Goal: Information Seeking & Learning: Learn about a topic

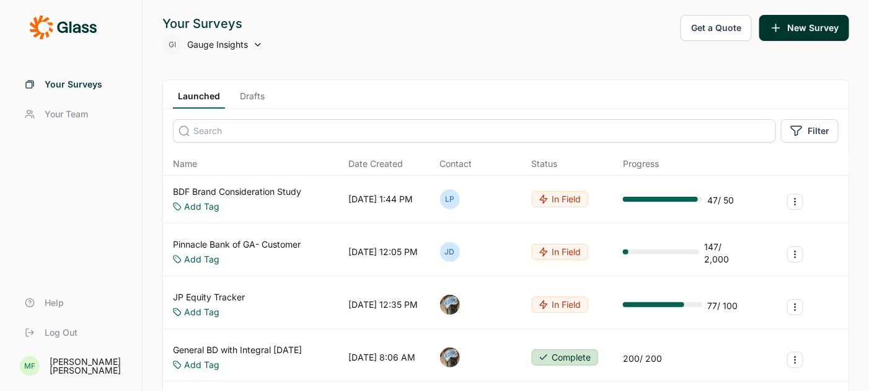
click at [231, 45] on span "Gauge Insights" at bounding box center [217, 44] width 61 height 12
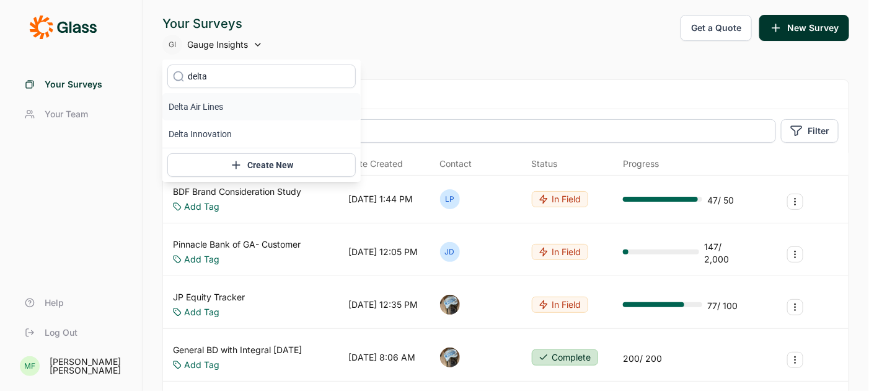
type input "delta"
click at [192, 109] on li "Delta Air Lines" at bounding box center [261, 106] width 198 height 27
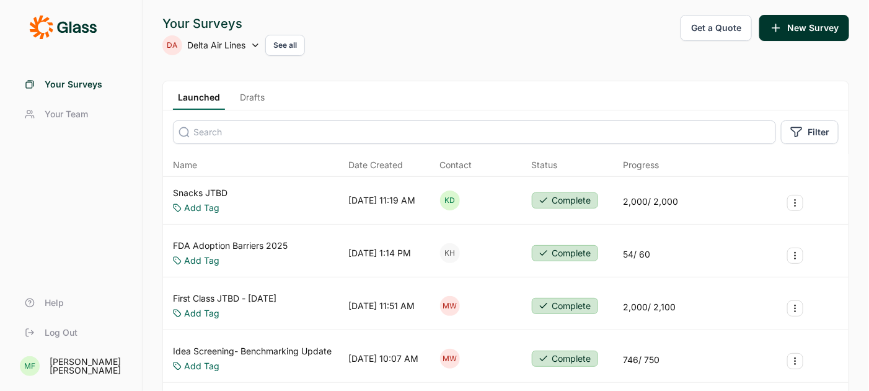
click at [195, 195] on link "Snacks JTBD" at bounding box center [200, 193] width 55 height 12
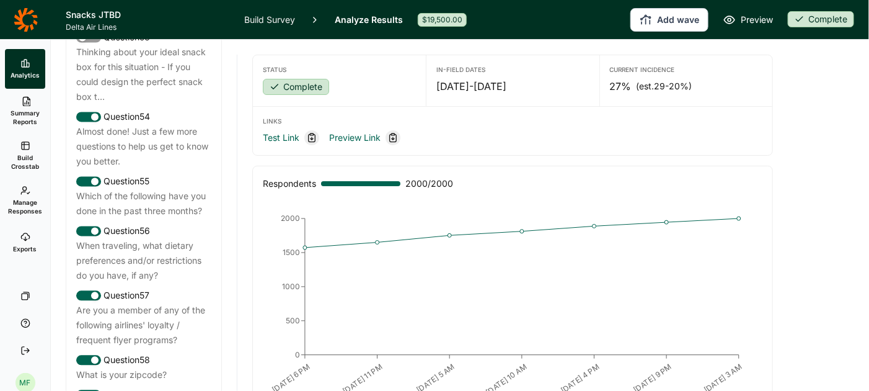
scroll to position [4640, 0]
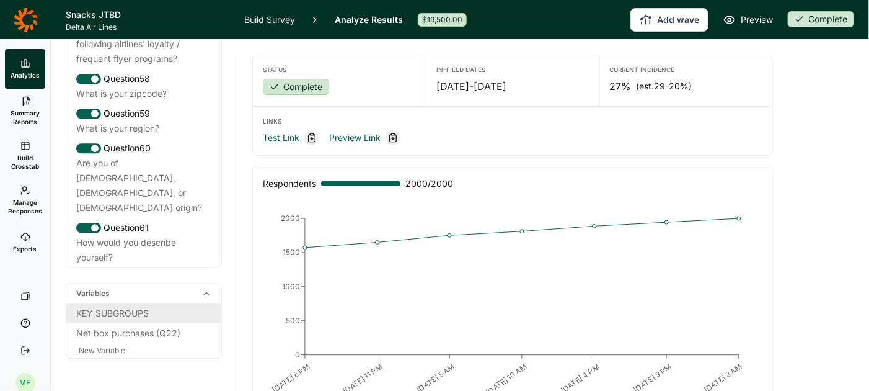
click at [128, 306] on div "KEY SUBGROUPS" at bounding box center [143, 313] width 135 height 15
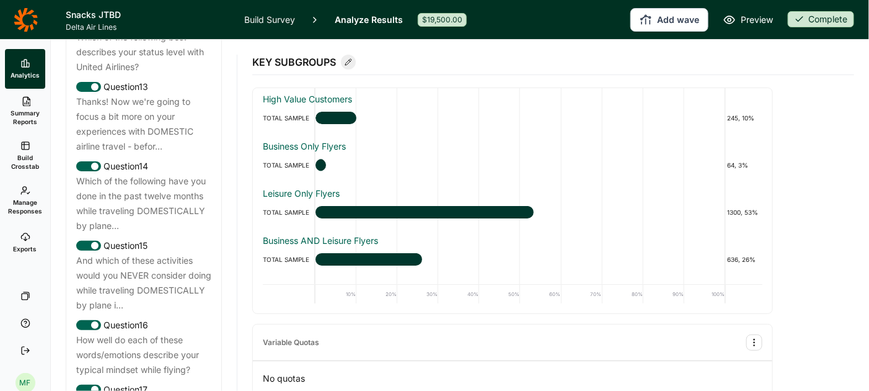
scroll to position [1388, 0]
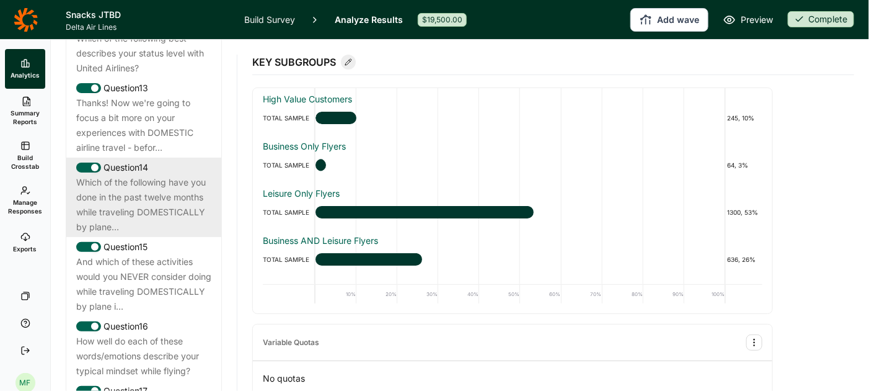
click at [154, 189] on div "Which of the following have you done in the past twelve months while traveling …" at bounding box center [143, 205] width 135 height 60
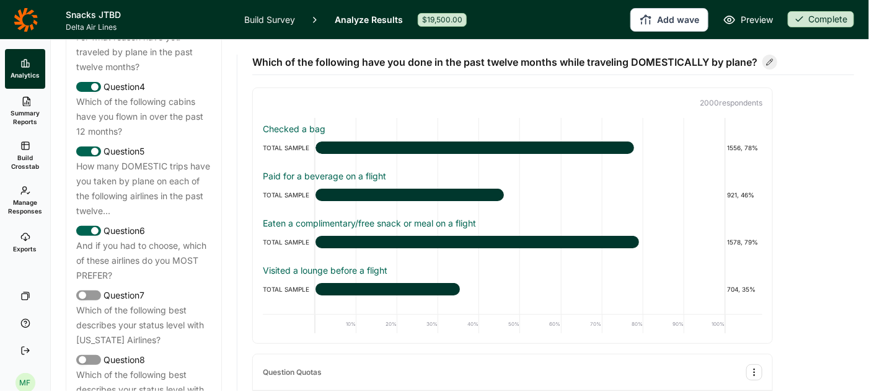
scroll to position [775, 0]
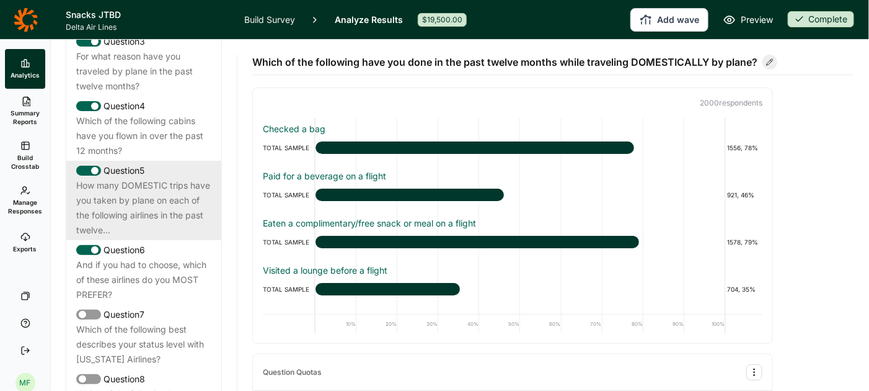
click at [154, 185] on div "How many DOMESTIC trips have you taken by plane on each of the following airlin…" at bounding box center [143, 208] width 135 height 60
